Goal: Task Accomplishment & Management: Use online tool/utility

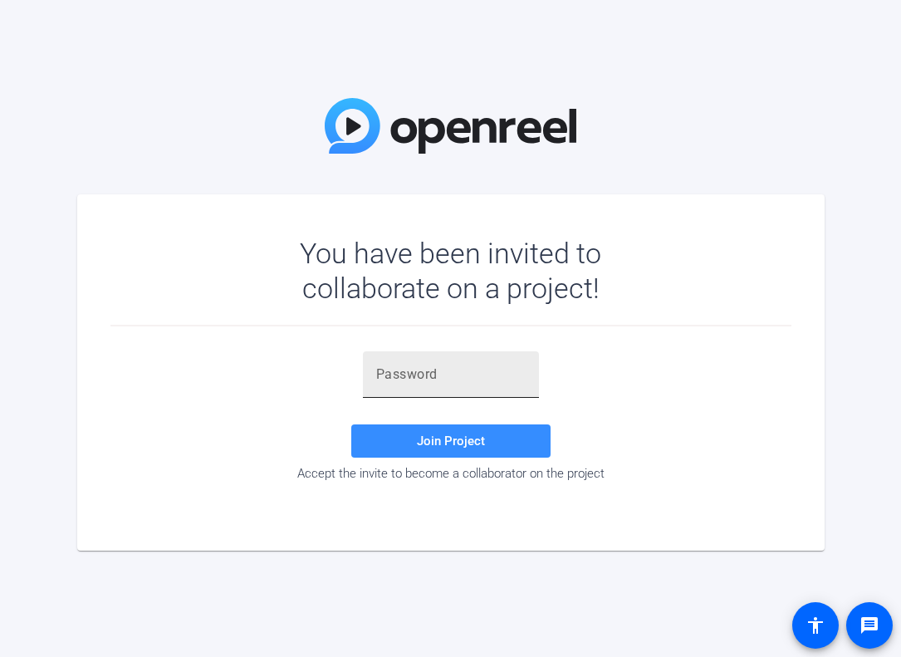
click at [439, 377] on input "text" at bounding box center [450, 375] width 149 height 20
paste input "F2bmaM"
type input "F2bmaM"
click at [430, 448] on span at bounding box center [450, 441] width 199 height 40
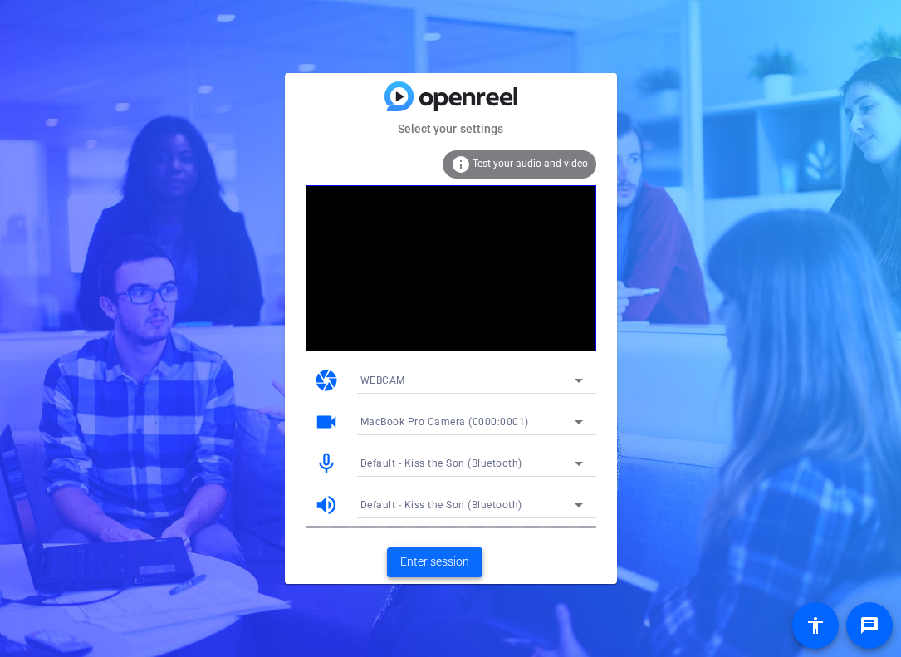
click at [419, 549] on span at bounding box center [435, 562] width 96 height 40
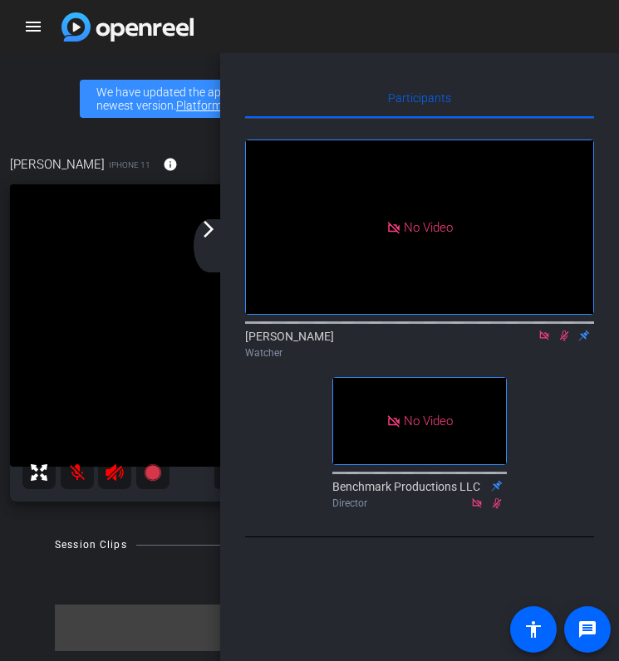
click at [210, 222] on mat-icon "arrow_forward_ios" at bounding box center [208, 229] width 20 height 20
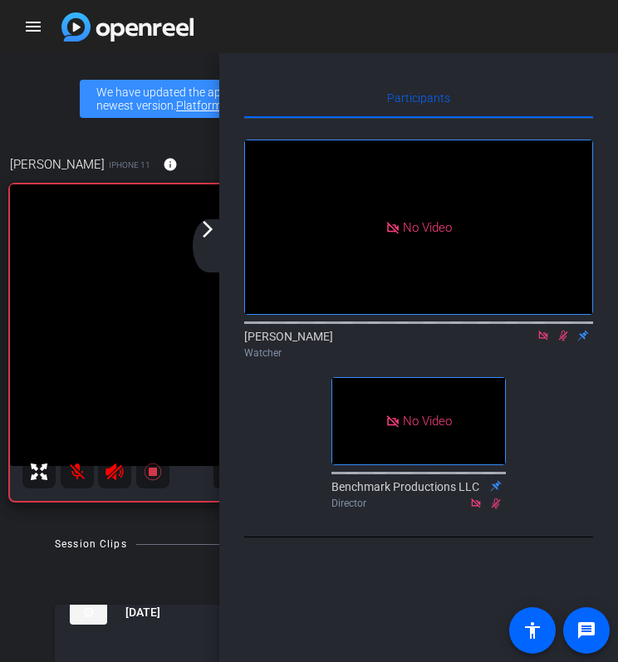
click at [205, 234] on mat-icon "arrow_forward_ios" at bounding box center [208, 229] width 20 height 20
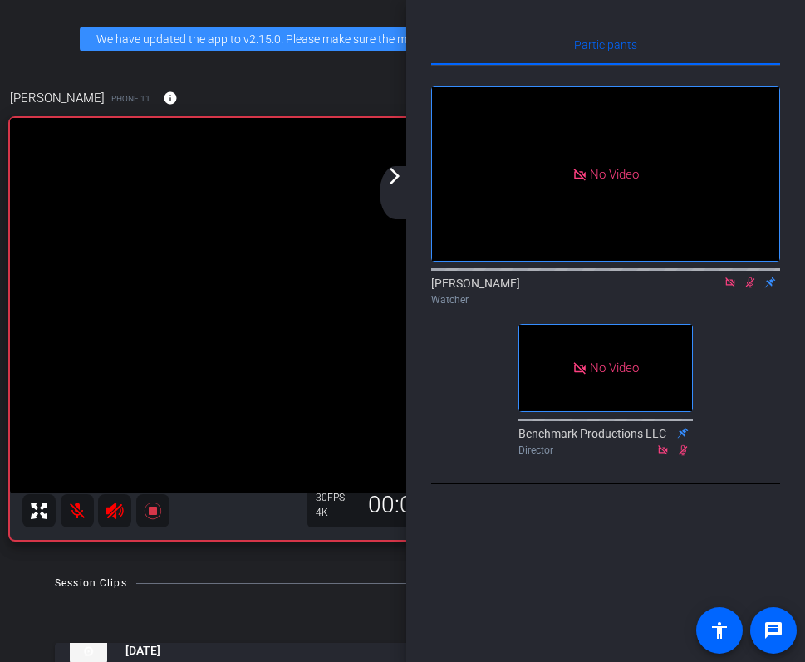
click at [394, 177] on mat-icon "arrow_forward_ios" at bounding box center [395, 176] width 20 height 20
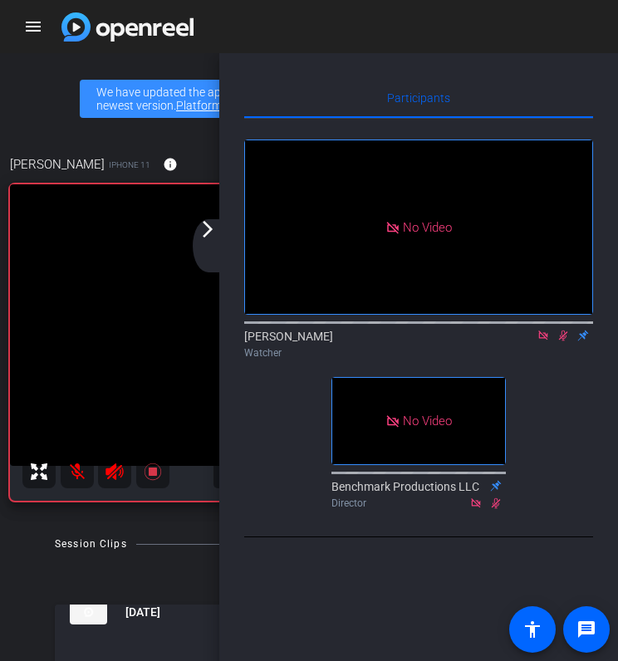
click at [204, 237] on mat-icon "arrow_forward_ios" at bounding box center [208, 229] width 20 height 20
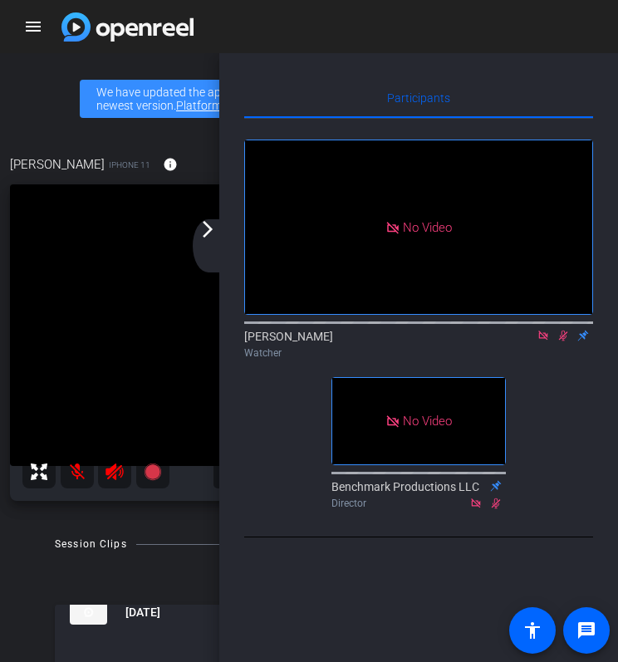
click at [204, 230] on mat-icon "arrow_forward_ios" at bounding box center [208, 229] width 20 height 20
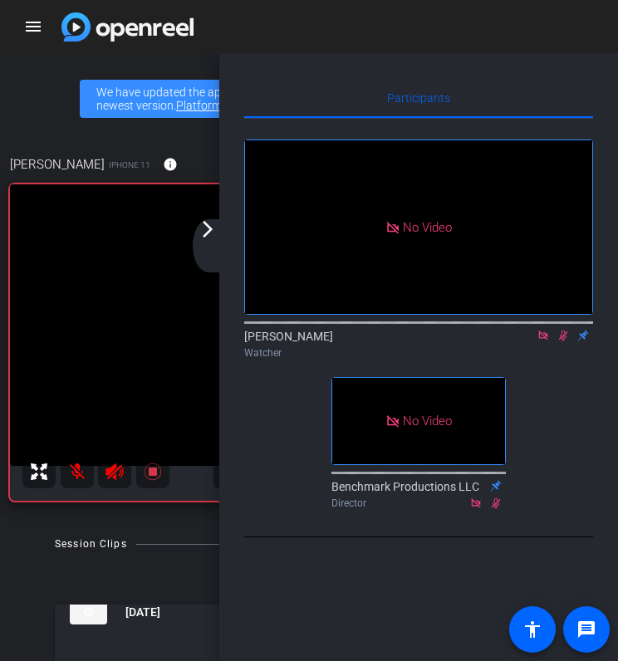
click at [208, 233] on mat-icon "arrow_forward_ios" at bounding box center [208, 229] width 20 height 20
click at [203, 230] on mat-icon "arrow_forward_ios" at bounding box center [208, 229] width 20 height 20
click at [204, 233] on mat-icon "arrow_forward_ios" at bounding box center [208, 229] width 20 height 20
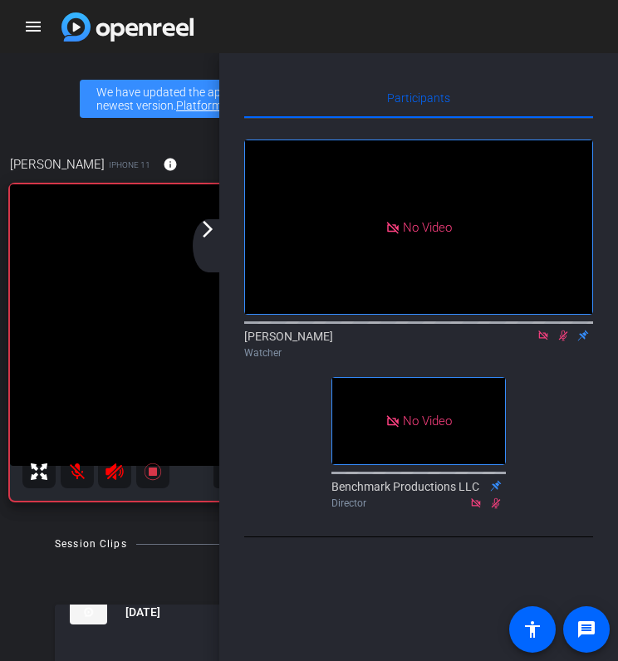
click at [204, 233] on mat-icon "arrow_forward_ios" at bounding box center [208, 229] width 20 height 20
click at [207, 236] on mat-icon "arrow_forward_ios" at bounding box center [208, 229] width 20 height 20
click at [214, 233] on mat-icon "arrow_forward_ios" at bounding box center [208, 229] width 20 height 20
click at [207, 233] on mat-icon "arrow_forward_ios" at bounding box center [208, 229] width 20 height 20
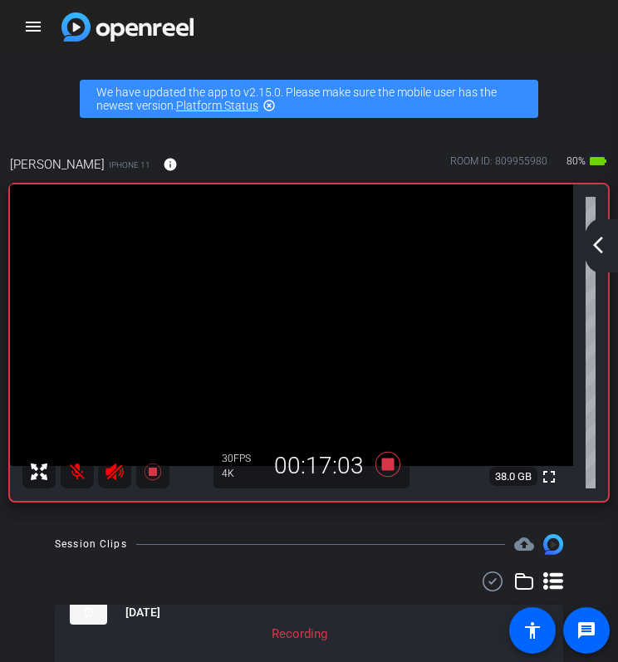
click at [556, 57] on div "[PERSON_NAME] account_box grid_on settings info logout We have updated the app …" at bounding box center [309, 384] width 618 height 662
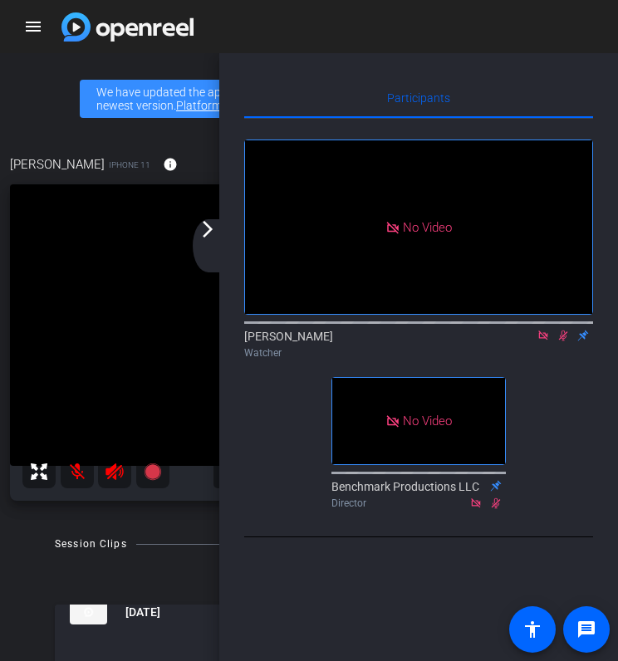
click at [211, 230] on mat-icon "arrow_forward_ios" at bounding box center [208, 229] width 20 height 20
click at [208, 232] on mat-icon "arrow_forward_ios" at bounding box center [208, 229] width 20 height 20
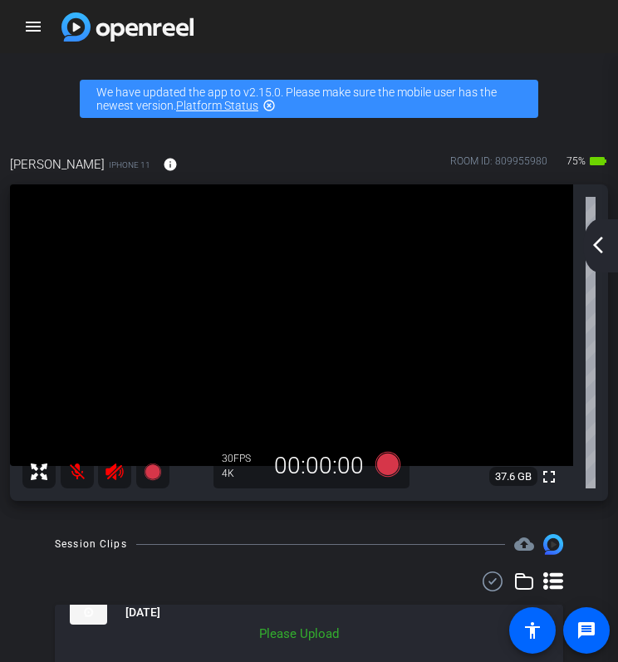
click at [283, 38] on mat-toolbar-row "menu arrow_back_ios_new" at bounding box center [309, 26] width 618 height 53
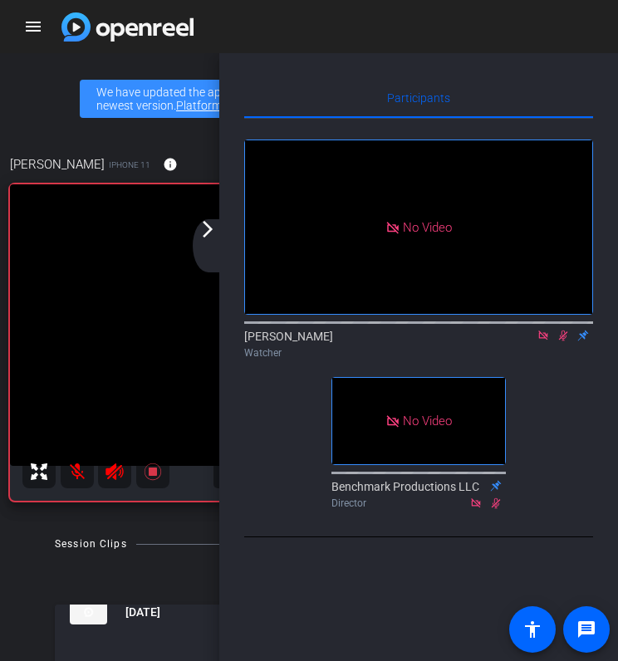
click at [200, 236] on mat-icon "arrow_forward_ios" at bounding box center [208, 229] width 20 height 20
click at [216, 236] on mat-icon "arrow_forward_ios" at bounding box center [208, 229] width 20 height 20
click at [206, 228] on mat-icon "arrow_forward_ios" at bounding box center [208, 229] width 20 height 20
click at [208, 228] on mat-icon "arrow_forward_ios" at bounding box center [208, 229] width 20 height 20
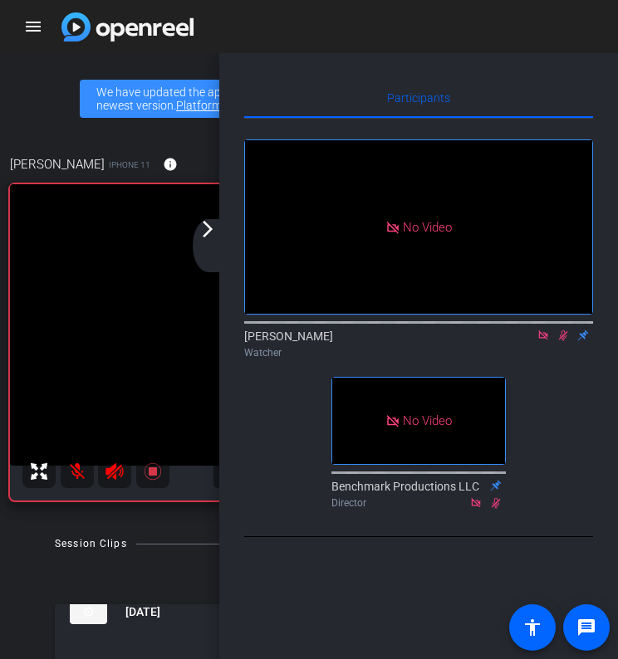
click at [200, 237] on mat-icon "arrow_forward_ios" at bounding box center [208, 229] width 20 height 20
click at [214, 237] on mat-icon "arrow_forward_ios" at bounding box center [208, 229] width 20 height 20
